Goal: Task Accomplishment & Management: Use online tool/utility

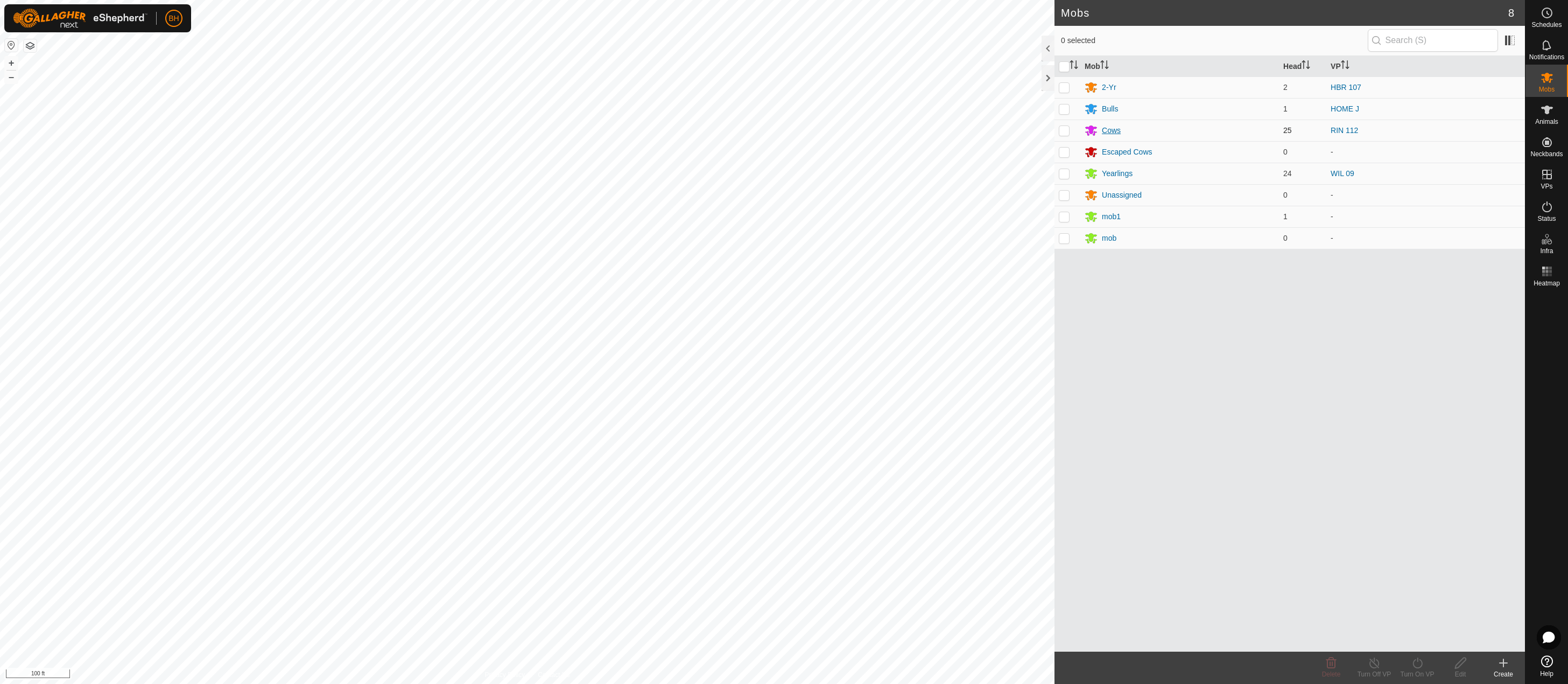
click at [1113, 127] on div "Cows" at bounding box center [1111, 131] width 19 height 12
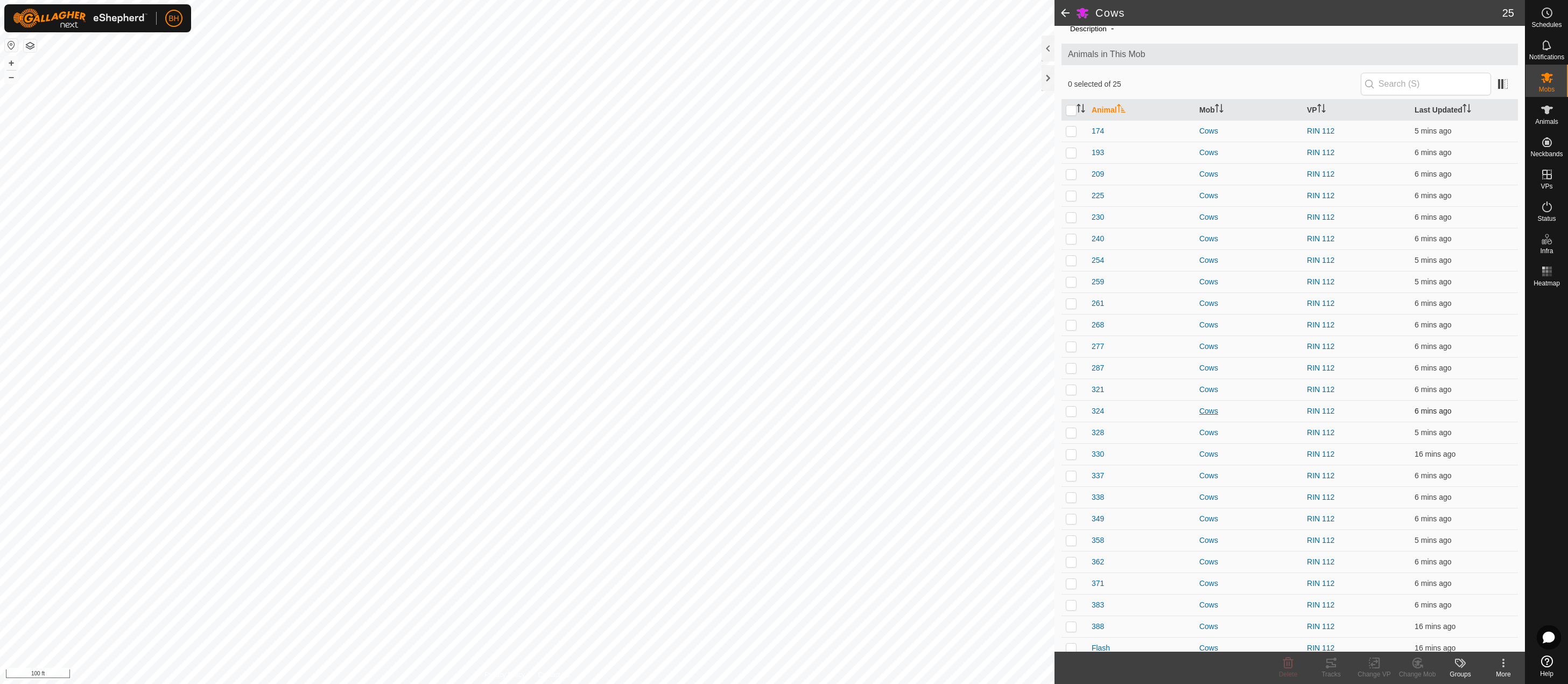
scroll to position [49, 0]
click at [1073, 637] on p-checkbox at bounding box center [1071, 641] width 11 height 9
checkbox input "true"
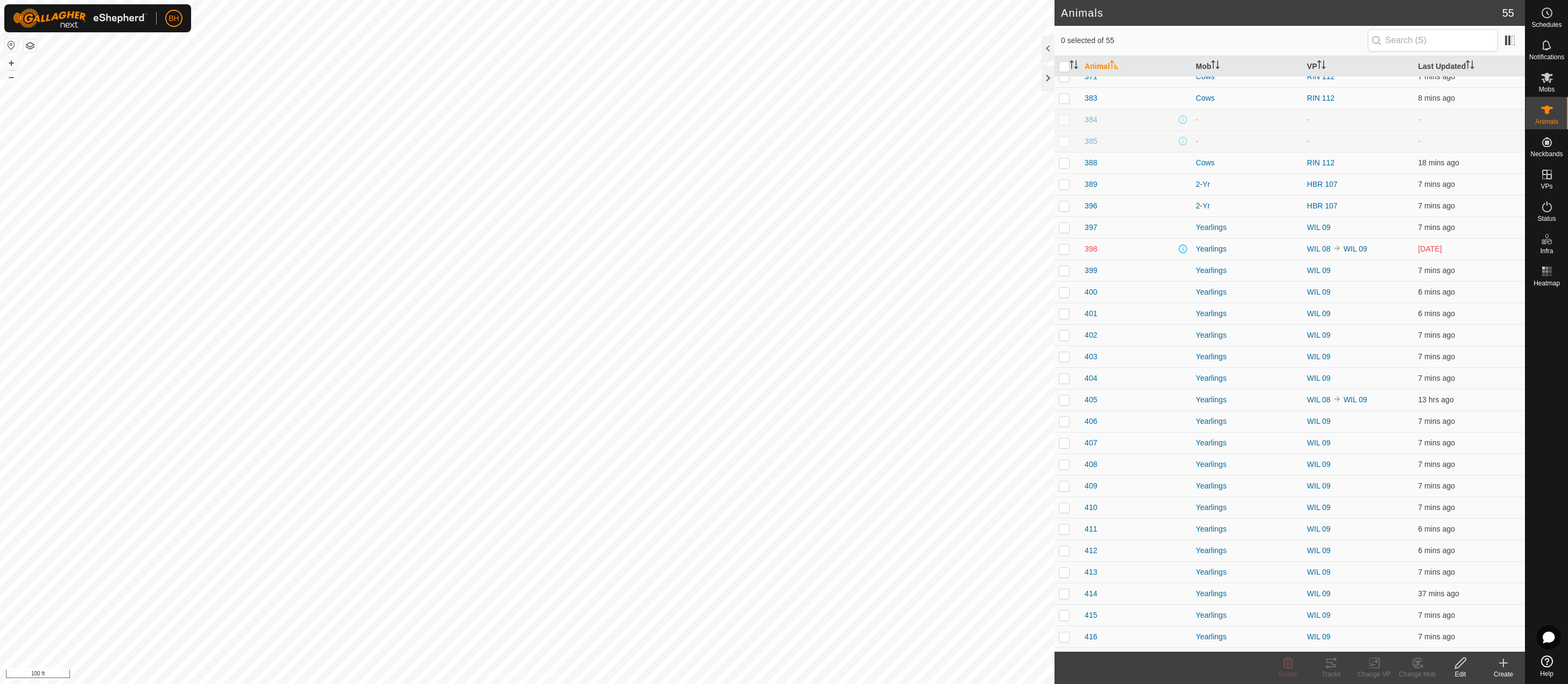
scroll to position [610, 0]
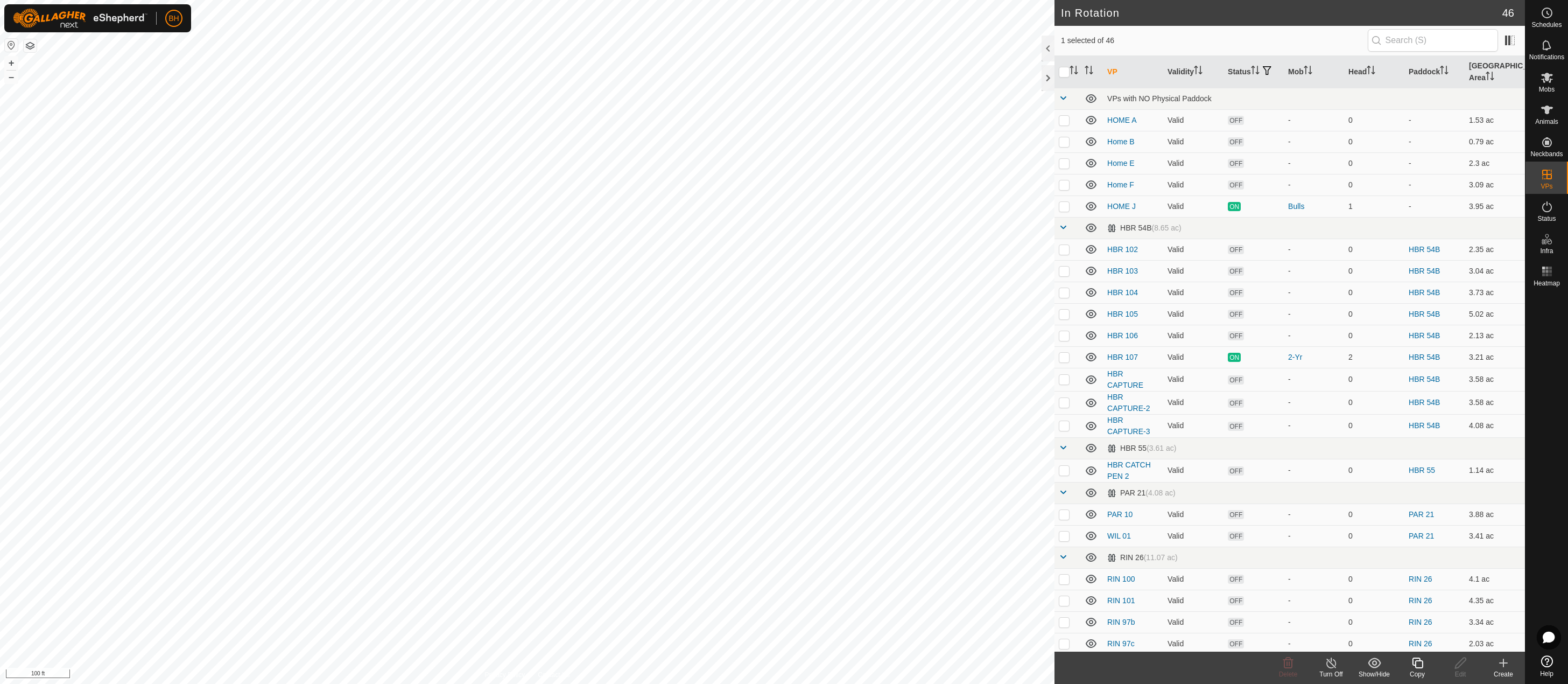
click at [1425, 665] on copy-svg-icon at bounding box center [1418, 663] width 43 height 13
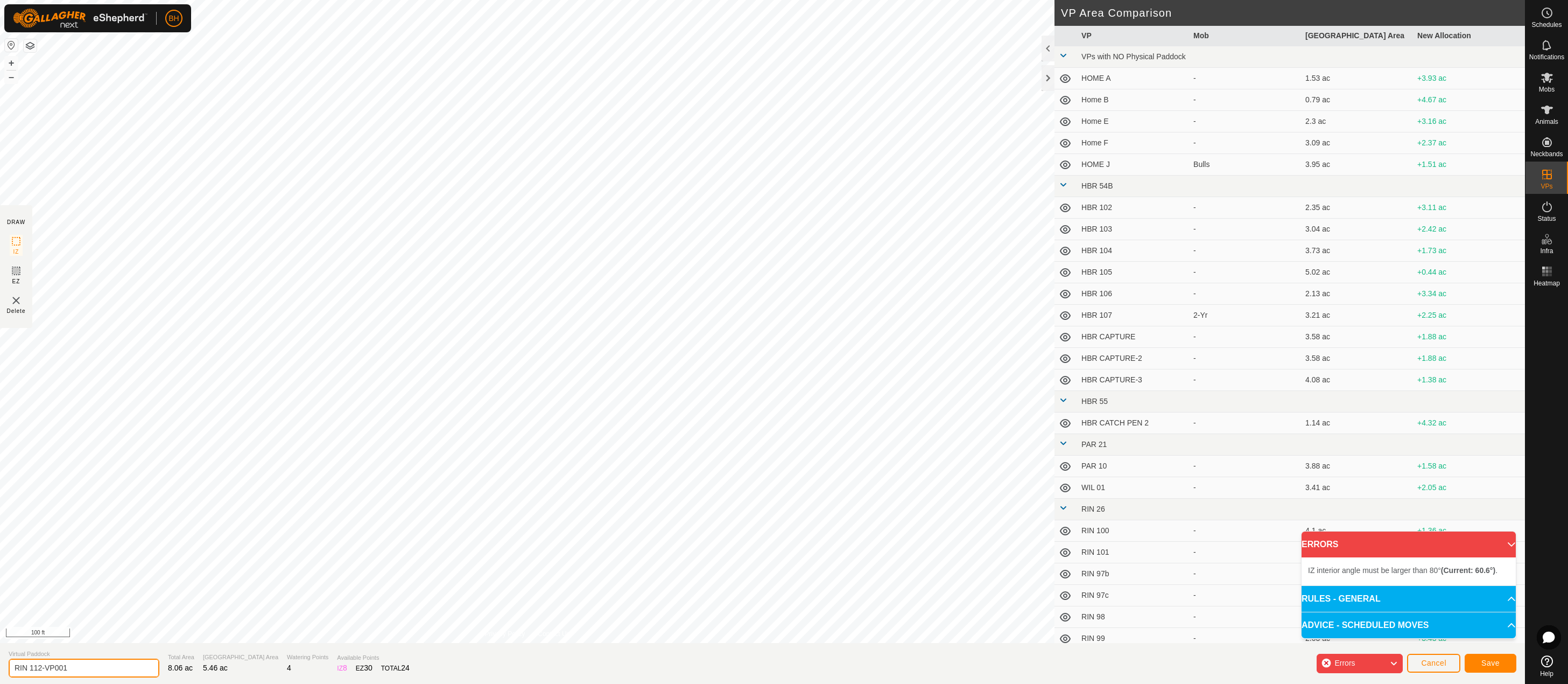
drag, startPoint x: 39, startPoint y: 668, endPoint x: 112, endPoint y: 676, distance: 73.4
click at [112, 676] on input "RIN 112-VP001" at bounding box center [84, 668] width 151 height 19
type input "RIN 113"
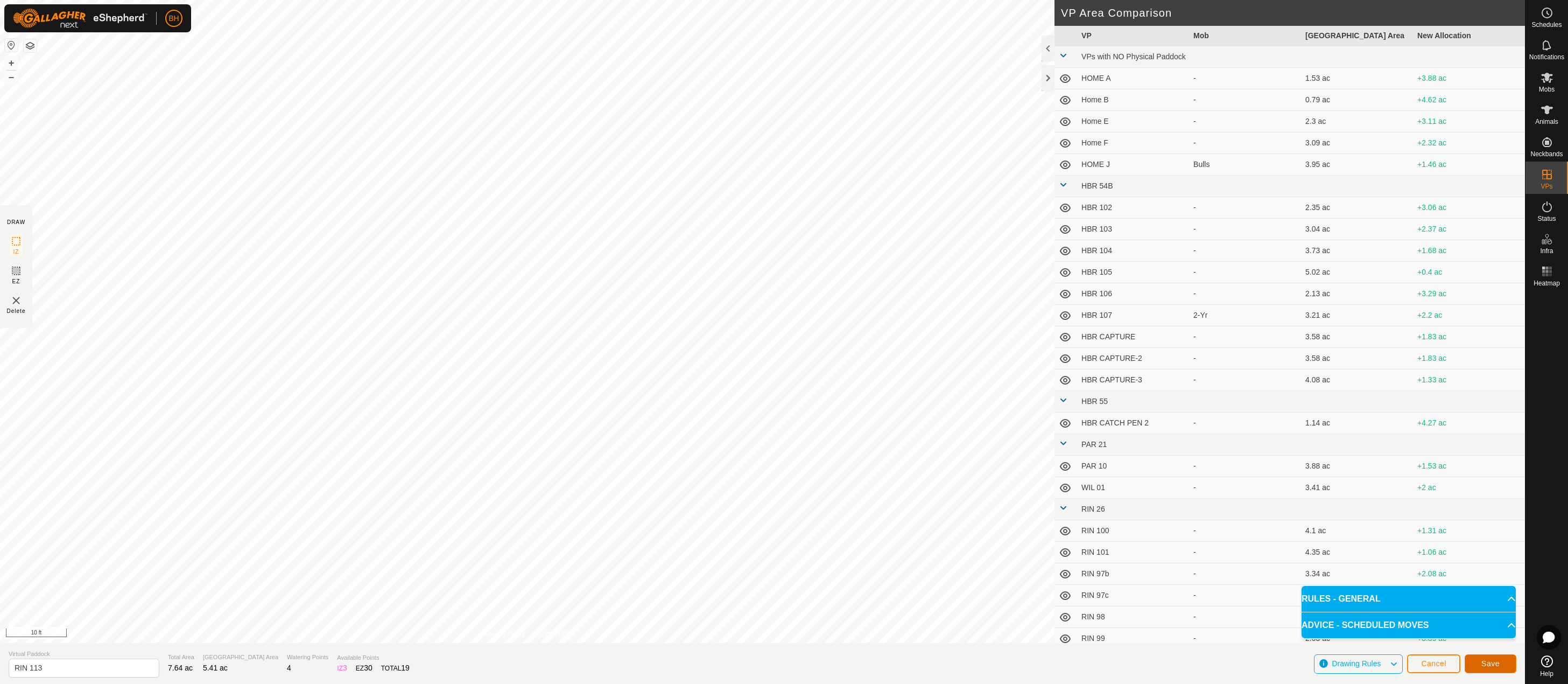
click at [1494, 662] on span "Save" at bounding box center [1490, 664] width 18 height 9
